Goal: Check status: Check status

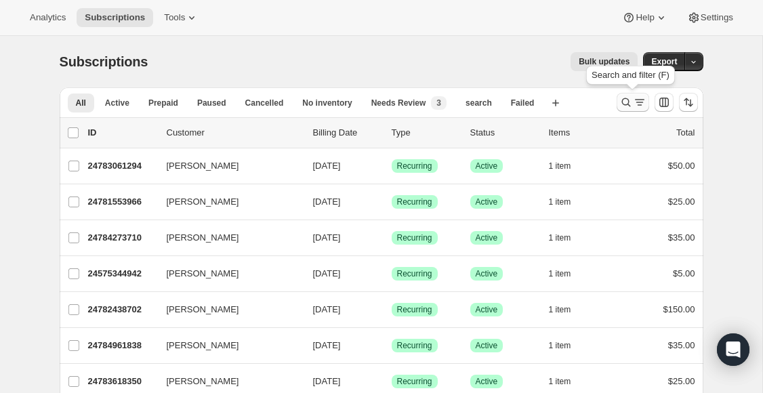
click at [627, 98] on icon "Search and filter results" at bounding box center [626, 103] width 14 height 14
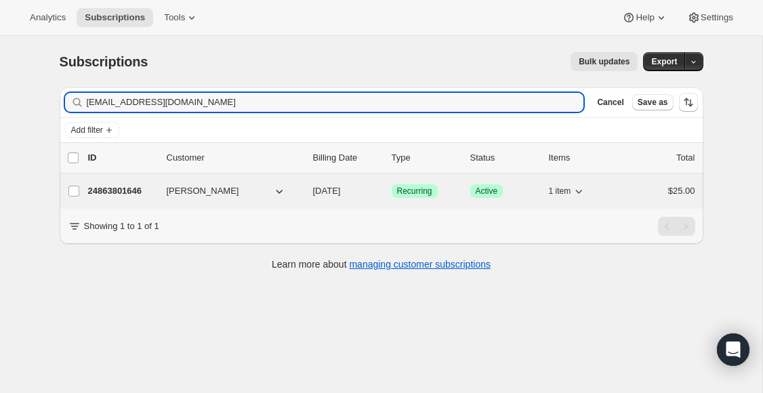
type input "[EMAIL_ADDRESS][DOMAIN_NAME]"
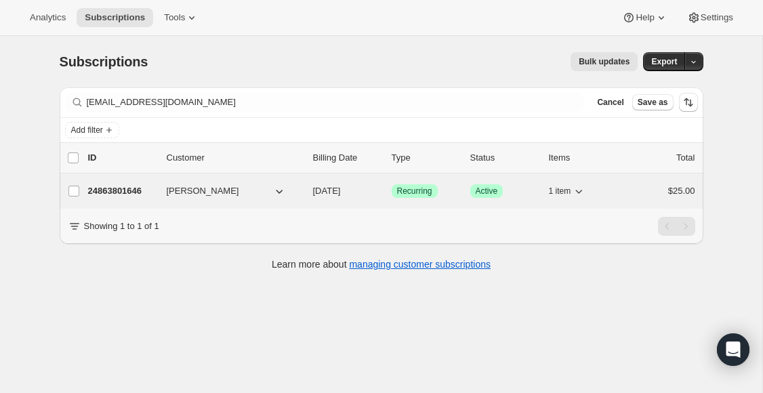
click at [137, 194] on p "24863801646" at bounding box center [122, 191] width 68 height 14
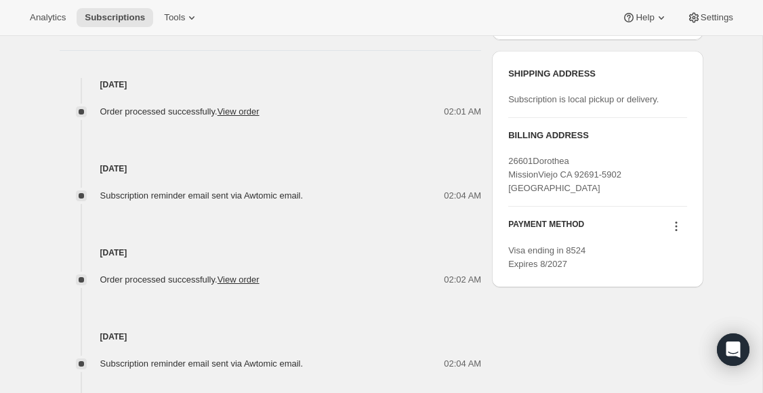
scroll to position [545, 0]
